Goal: Information Seeking & Learning: Learn about a topic

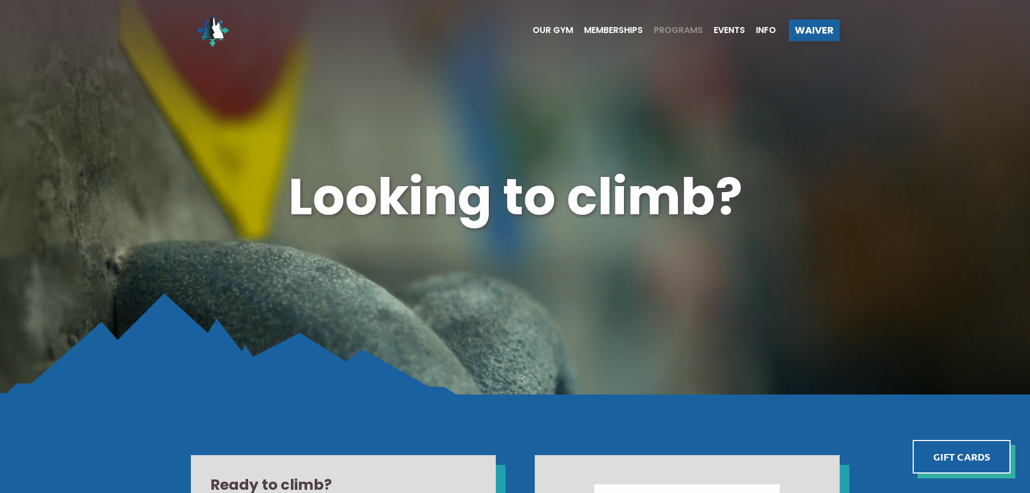
click at [671, 32] on span "Programs" at bounding box center [678, 30] width 49 height 9
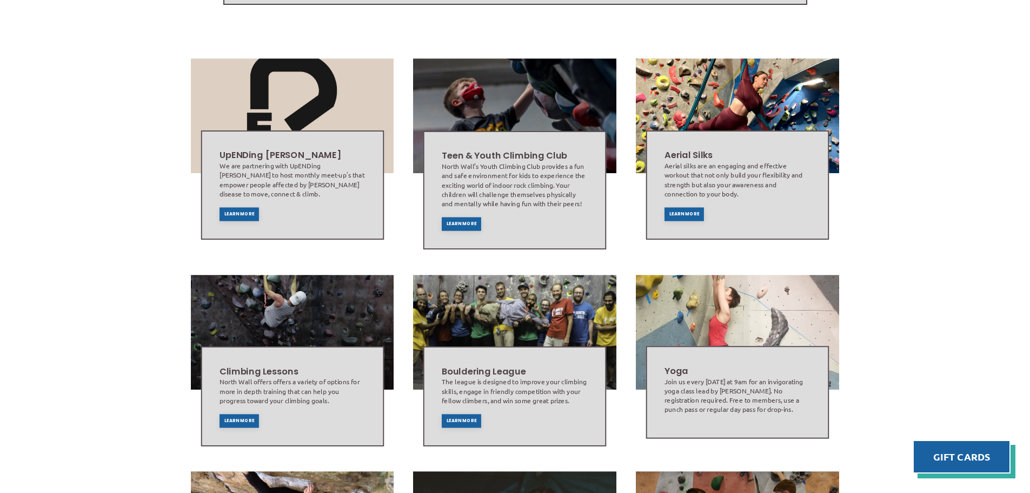
scroll to position [375, 0]
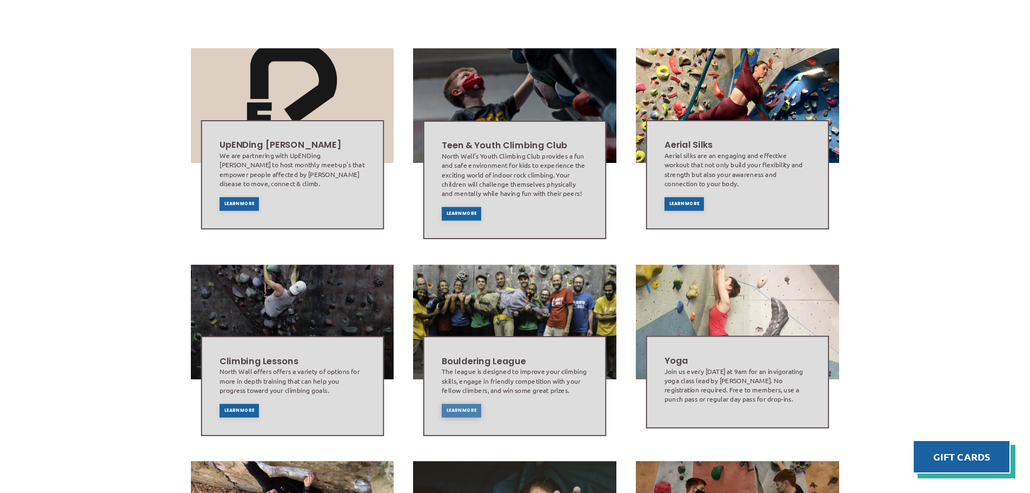
click at [447, 408] on span "Learn More" at bounding box center [462, 410] width 30 height 4
click at [462, 408] on span "Learn More" at bounding box center [462, 410] width 30 height 4
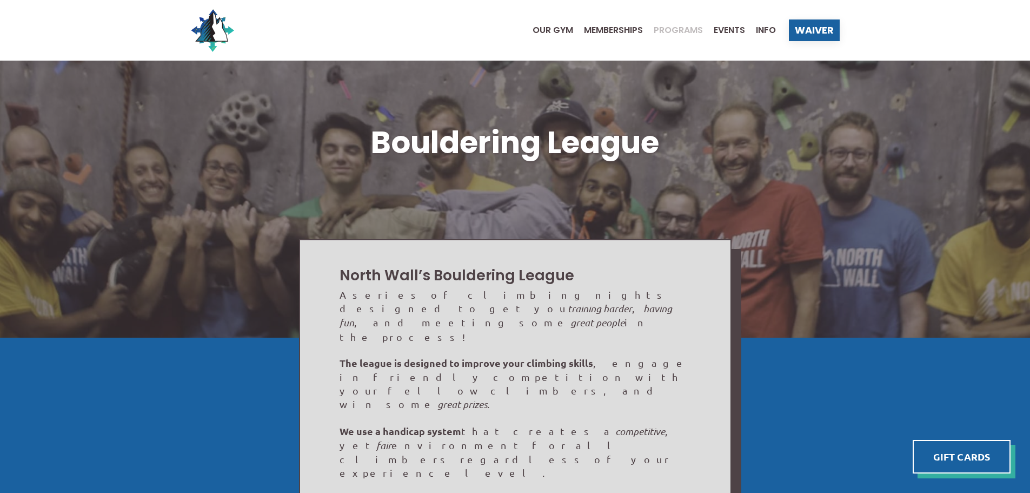
click at [673, 29] on span "Programs" at bounding box center [678, 30] width 49 height 9
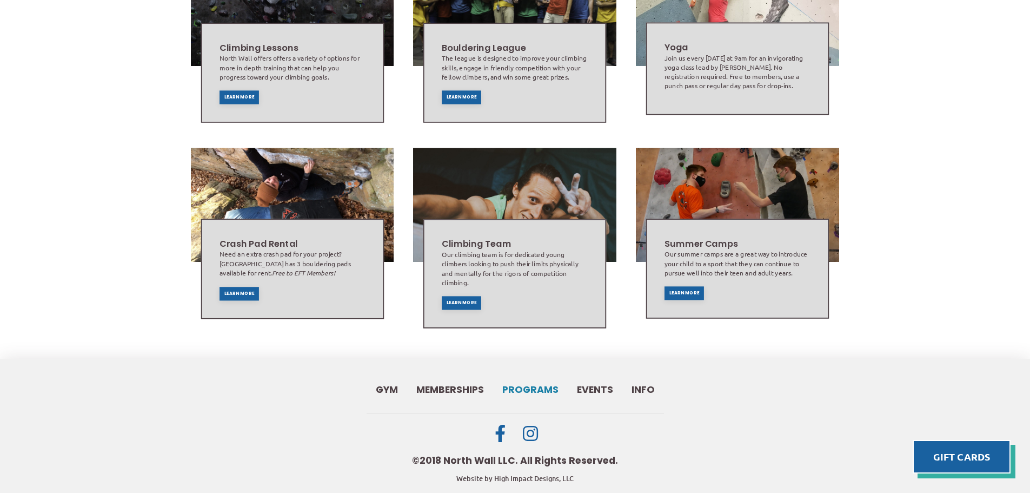
scroll to position [699, 0]
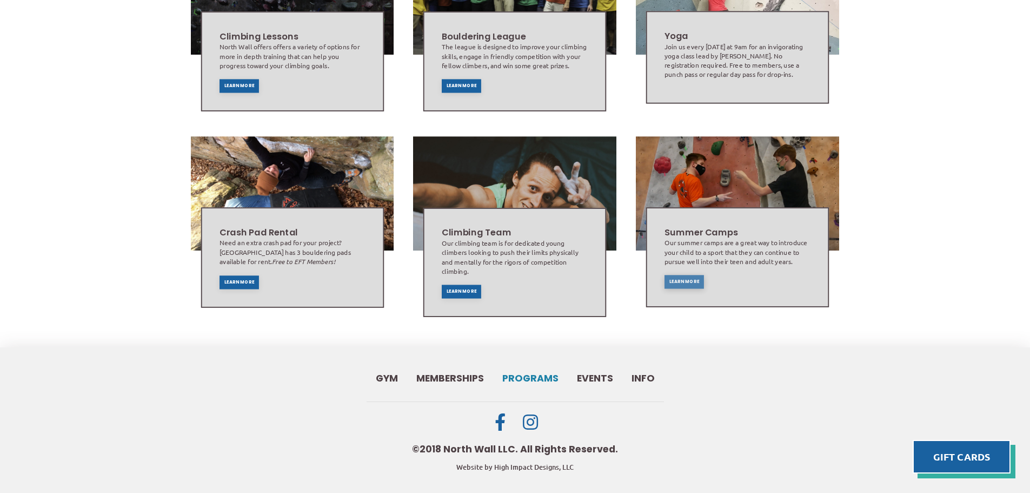
click at [679, 280] on span "Learn More" at bounding box center [685, 282] width 30 height 4
